Goal: Check status: Check status

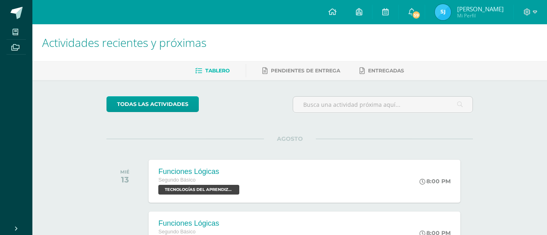
click at [447, 11] on img at bounding box center [443, 12] width 16 height 16
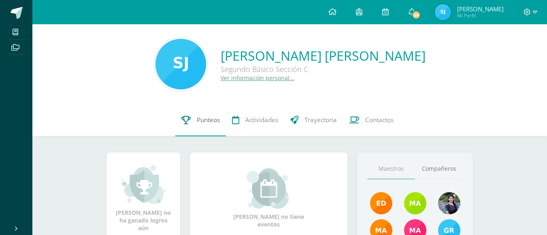
click at [187, 118] on icon at bounding box center [185, 120] width 9 height 9
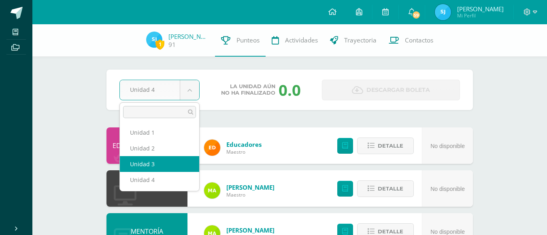
select select "Unidad 3"
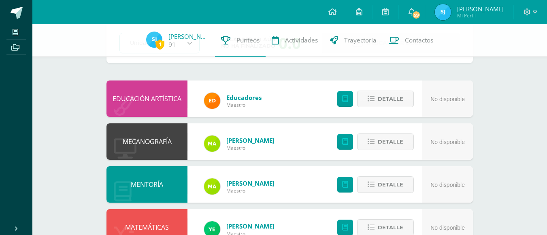
scroll to position [47, 0]
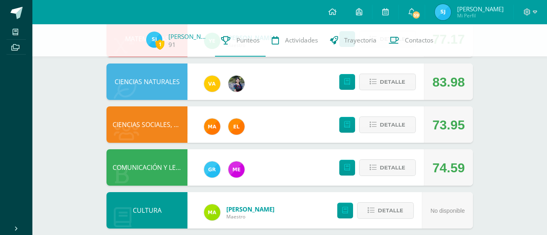
scroll to position [234, 0]
